Goal: Find specific page/section: Find specific page/section

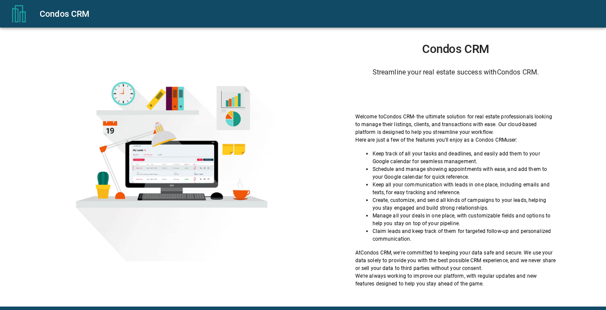
click at [422, 96] on div "Sign in with Google. Opens in new tab" at bounding box center [455, 95] width 79 height 19
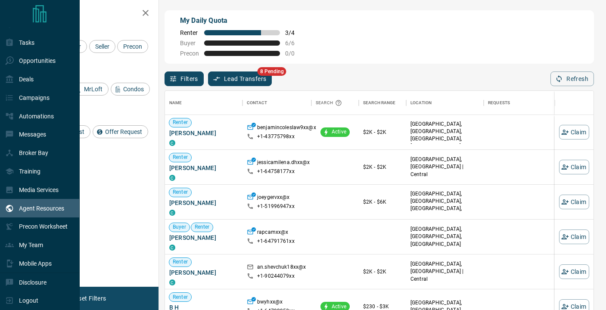
scroll to position [50, 0]
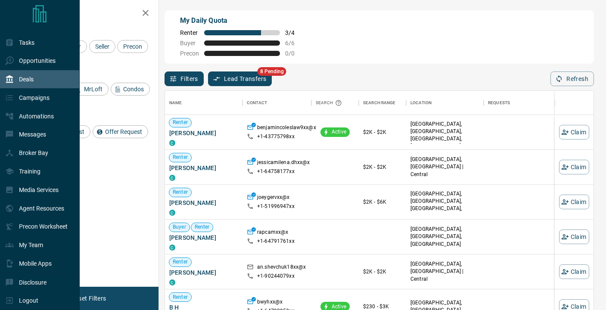
click at [46, 84] on div "Deals" at bounding box center [40, 79] width 80 height 19
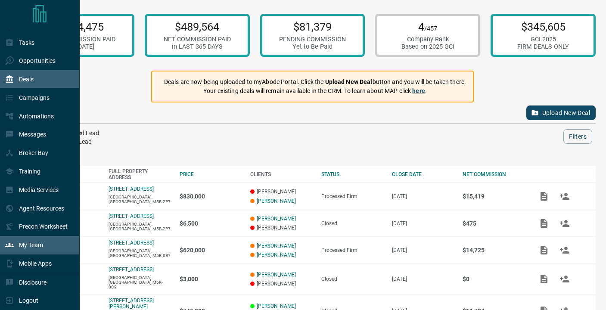
click at [26, 247] on p "My Team" at bounding box center [31, 245] width 24 height 7
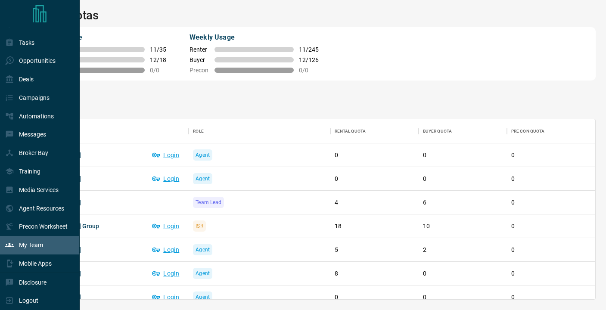
scroll to position [180, 565]
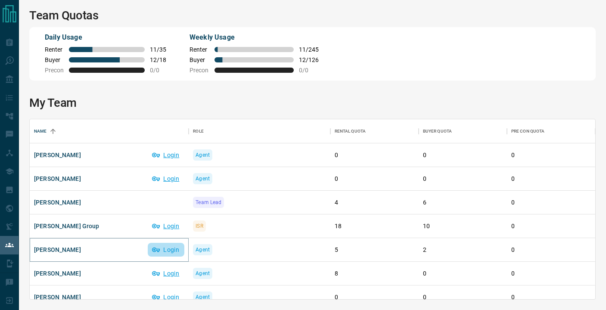
click at [163, 248] on button "Login" at bounding box center [166, 250] width 37 height 14
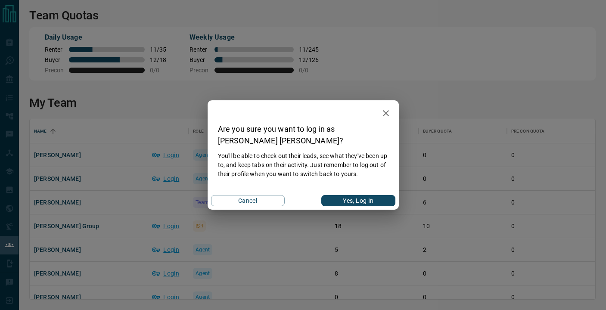
click at [351, 192] on div "Cancel Yes, Log In" at bounding box center [303, 201] width 191 height 18
click at [351, 201] on button "Yes, Log In" at bounding box center [358, 200] width 74 height 11
